Goal: Information Seeking & Learning: Learn about a topic

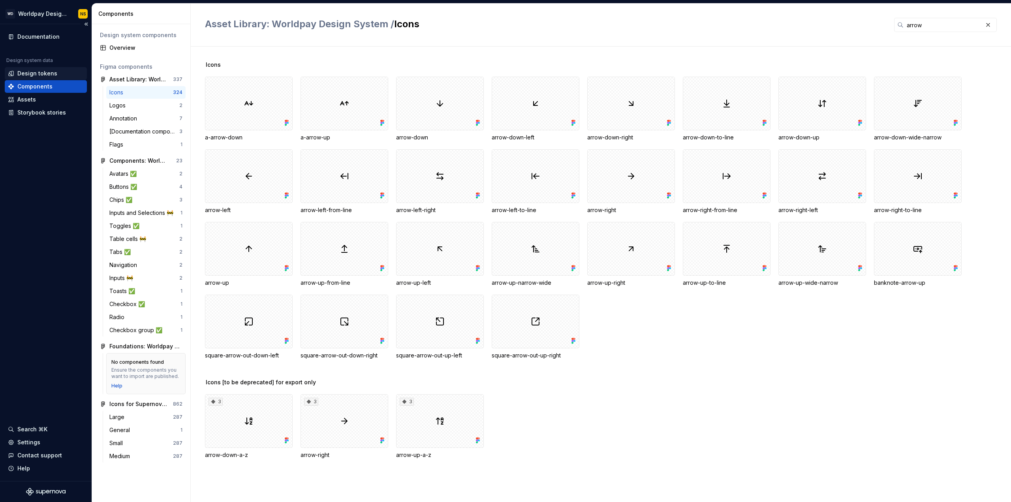
click at [37, 75] on div "Design tokens" at bounding box center [37, 74] width 40 height 8
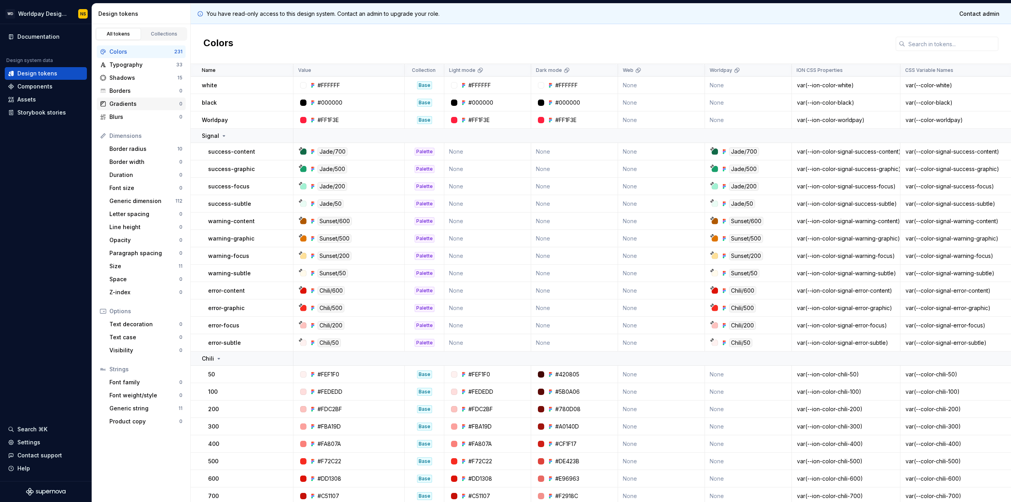
click at [134, 106] on div "Gradients" at bounding box center [144, 104] width 70 height 8
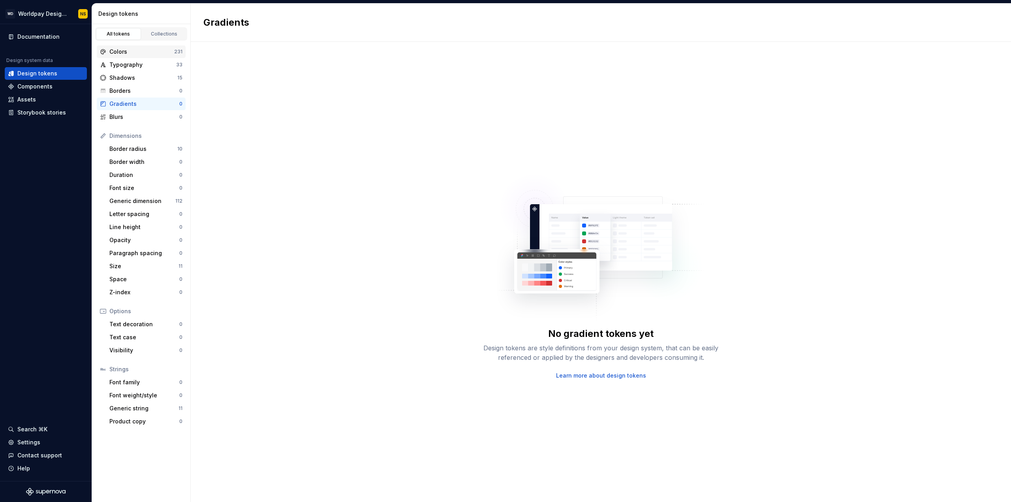
click at [115, 48] on div "Colors" at bounding box center [141, 52] width 65 height 8
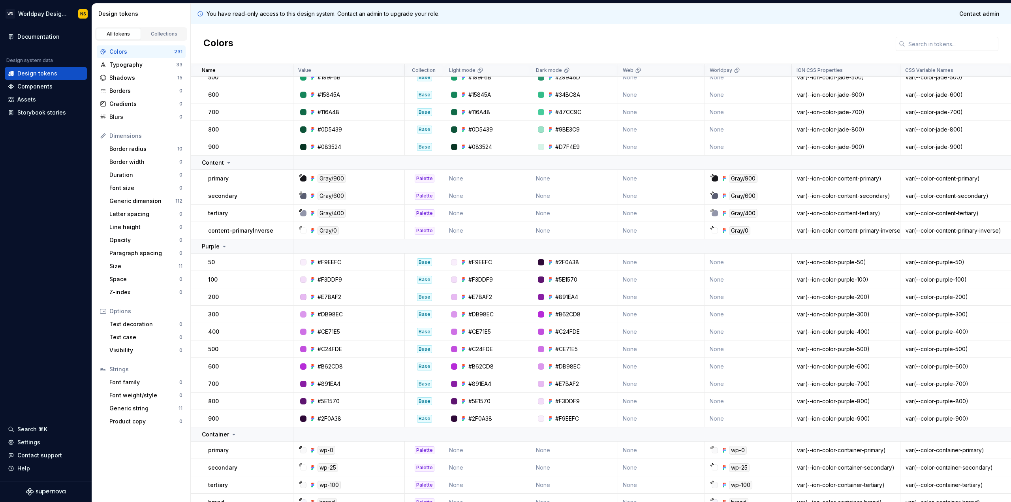
scroll to position [2291, 0]
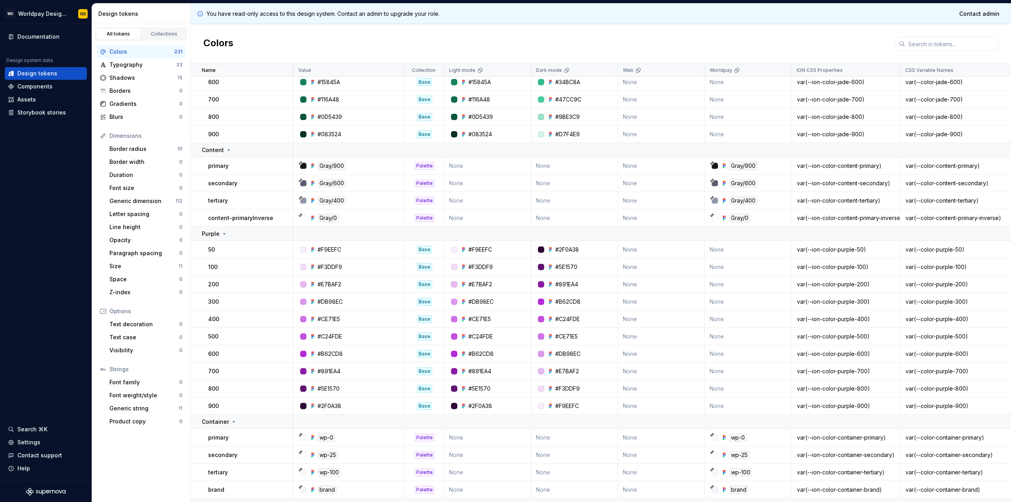
drag, startPoint x: 425, startPoint y: 251, endPoint x: 114, endPoint y: 440, distance: 364.2
drag, startPoint x: 114, startPoint y: 440, endPoint x: 118, endPoint y: 467, distance: 26.9
click at [118, 467] on div "All tokens Collections Colors 231 Typography 33 Shadows 15 Borders 0 Gradients …" at bounding box center [141, 263] width 99 height 478
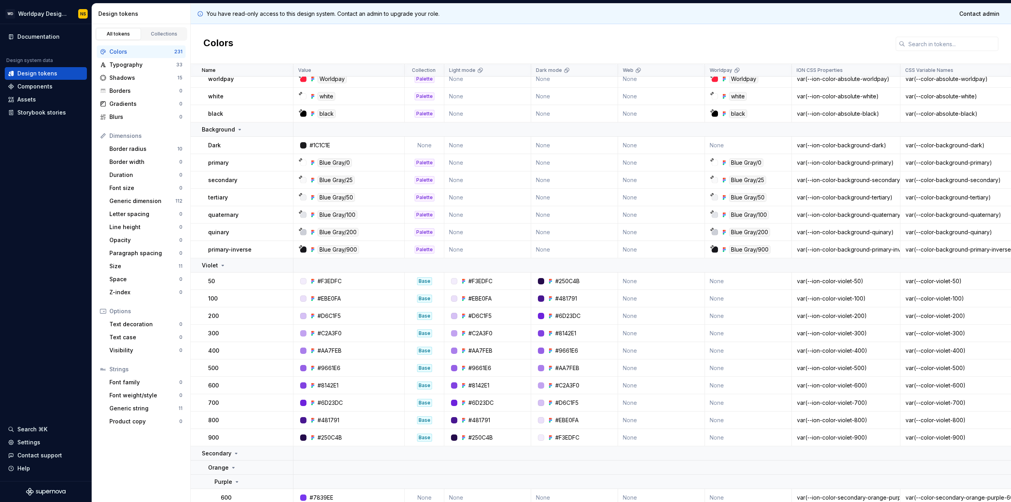
scroll to position [3940, 0]
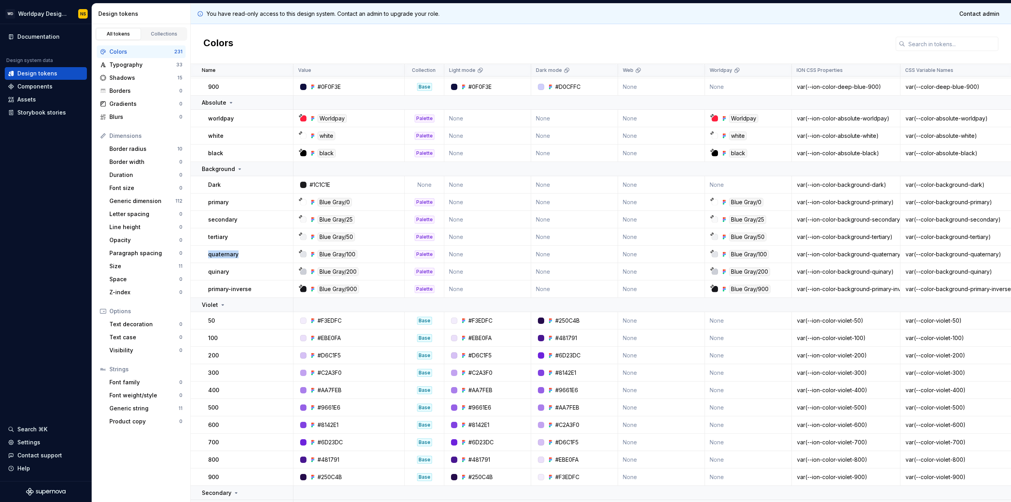
drag, startPoint x: 237, startPoint y: 252, endPoint x: 209, endPoint y: 254, distance: 27.7
click at [209, 254] on p "quaternary" at bounding box center [223, 254] width 30 height 8
copy p "quaternary"
